Goal: Find specific page/section: Find specific page/section

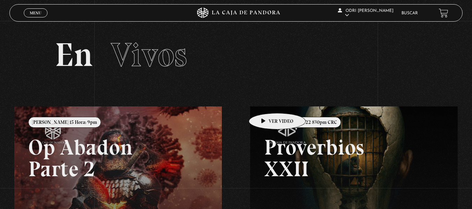
scroll to position [41, 0]
click at [26, 14] on link "Menu Cerrar" at bounding box center [36, 12] width 24 height 9
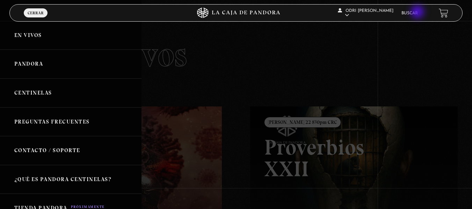
click at [418, 13] on link "Buscar" at bounding box center [409, 13] width 16 height 4
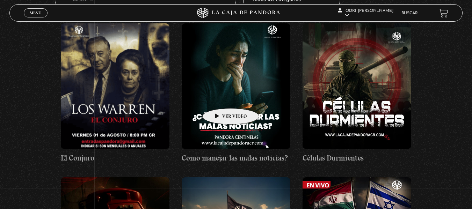
scroll to position [119, 0]
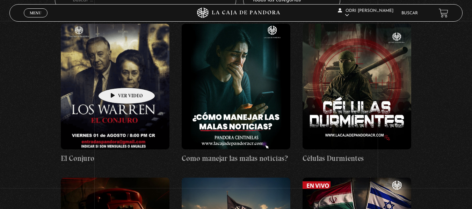
click at [116, 77] on figure at bounding box center [115, 87] width 109 height 126
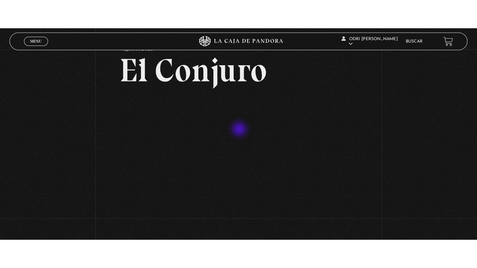
scroll to position [31, 0]
